Goal: Find specific page/section: Find specific page/section

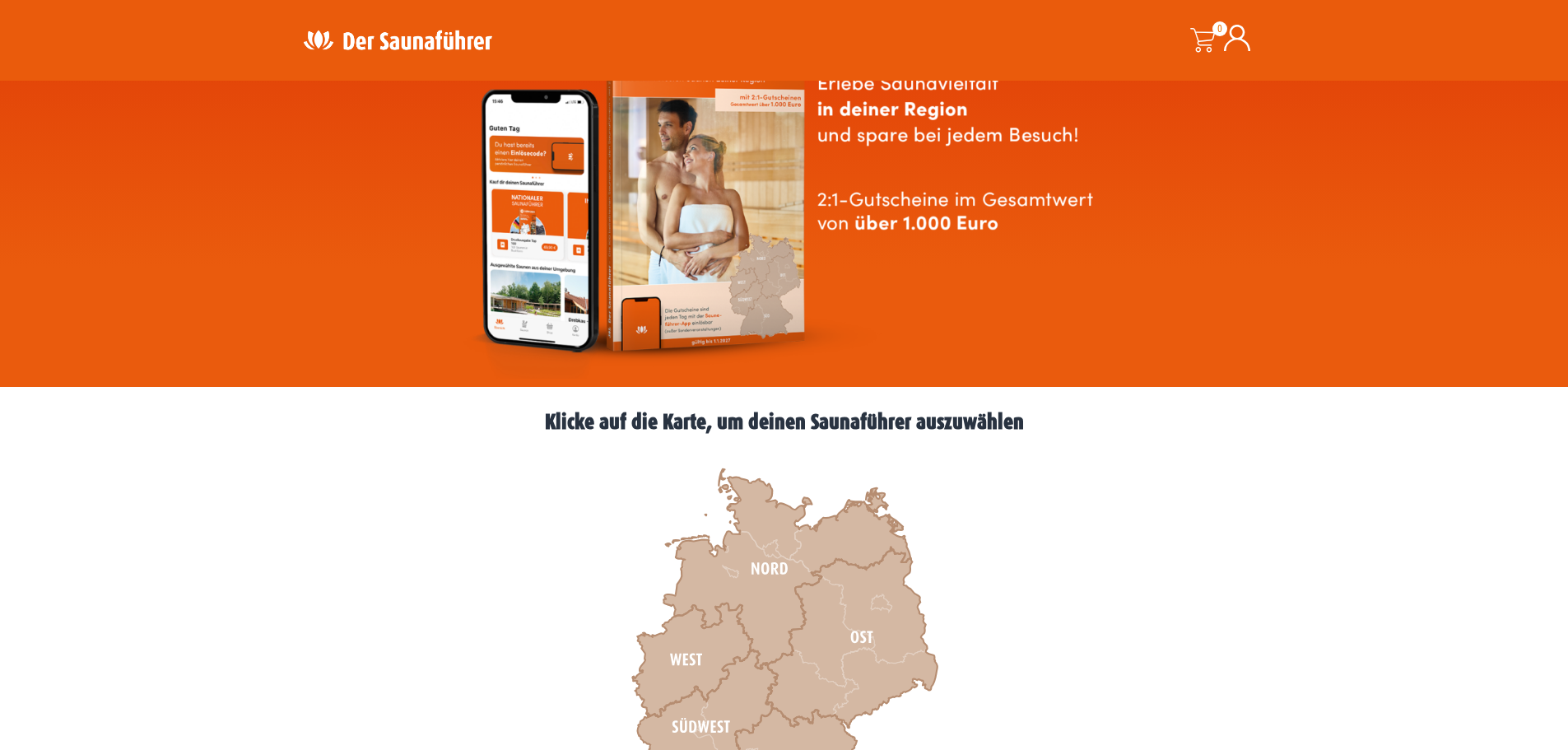
scroll to position [247, 0]
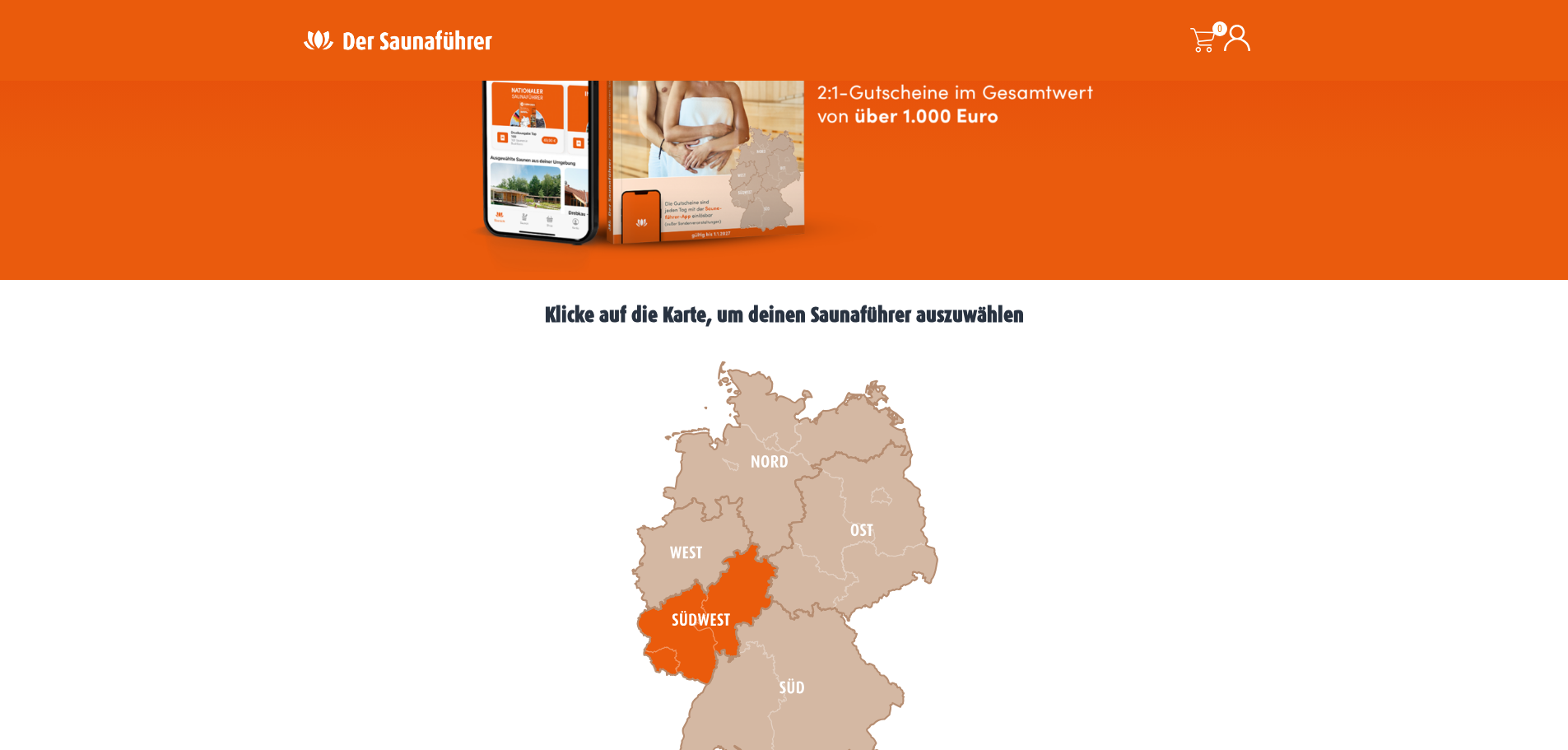
click at [713, 597] on icon at bounding box center [707, 615] width 140 height 142
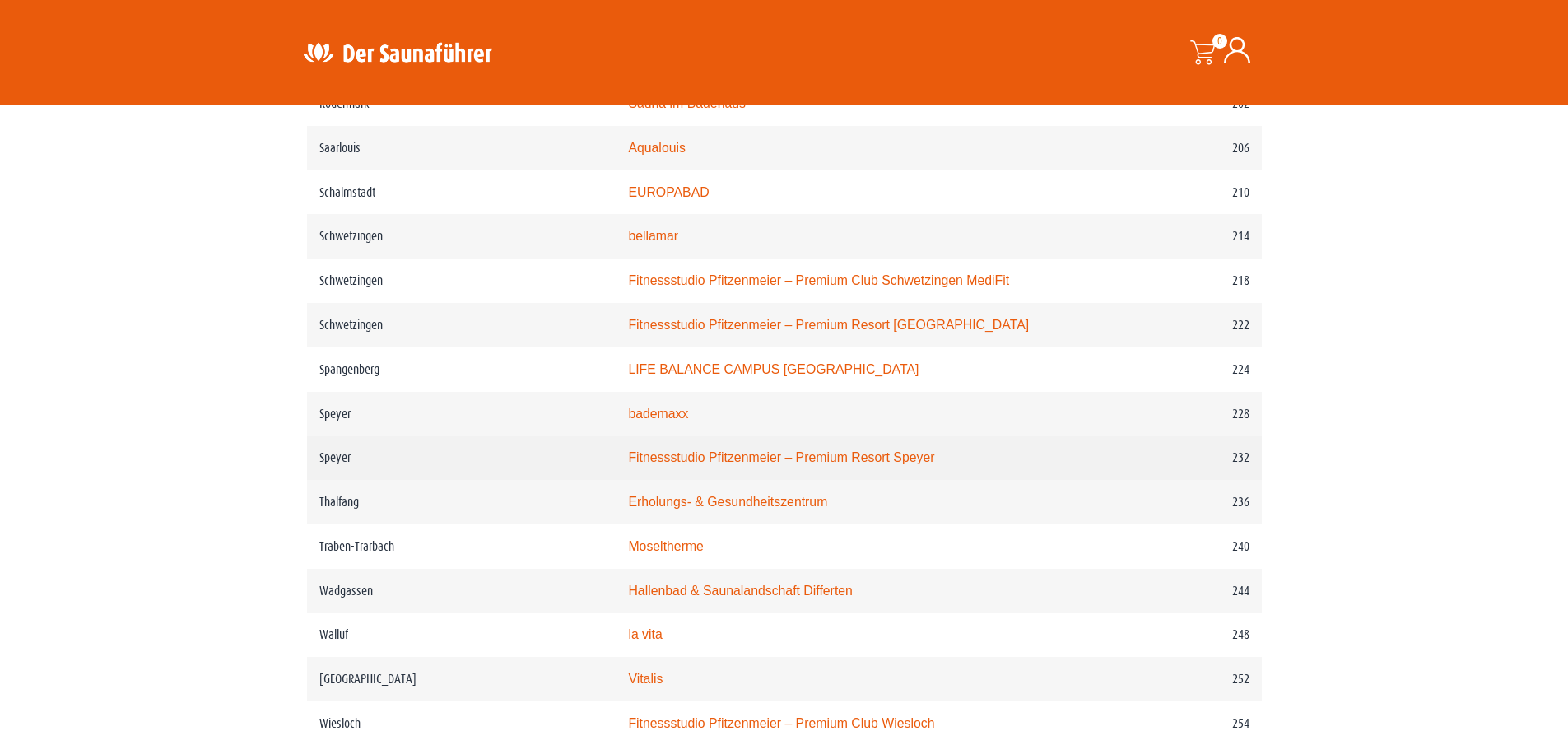
scroll to position [3211, 0]
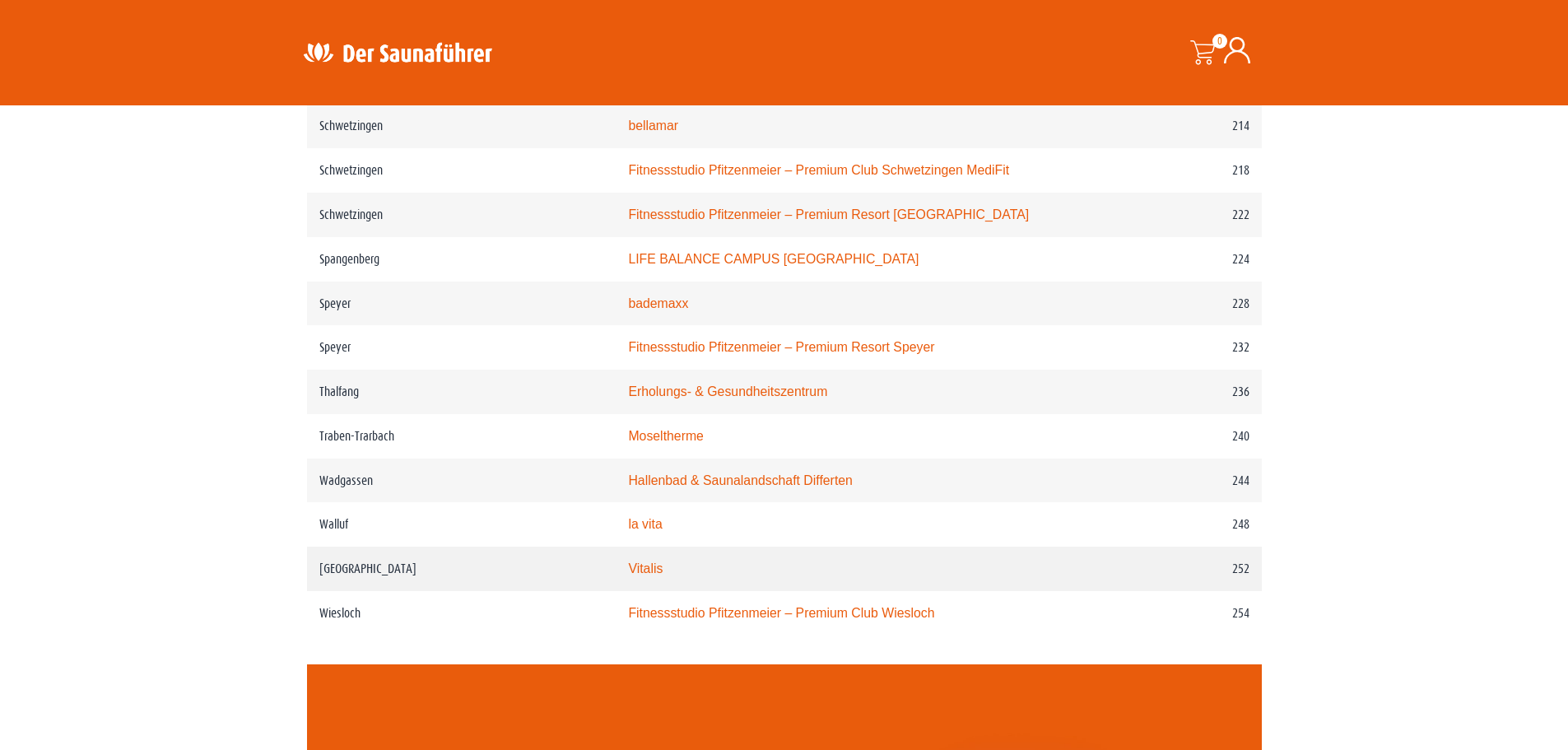
click at [763, 591] on td "Vitalis" at bounding box center [847, 569] width 463 height 44
click at [648, 576] on link "Vitalis" at bounding box center [645, 569] width 34 height 14
